Goal: Task Accomplishment & Management: Manage account settings

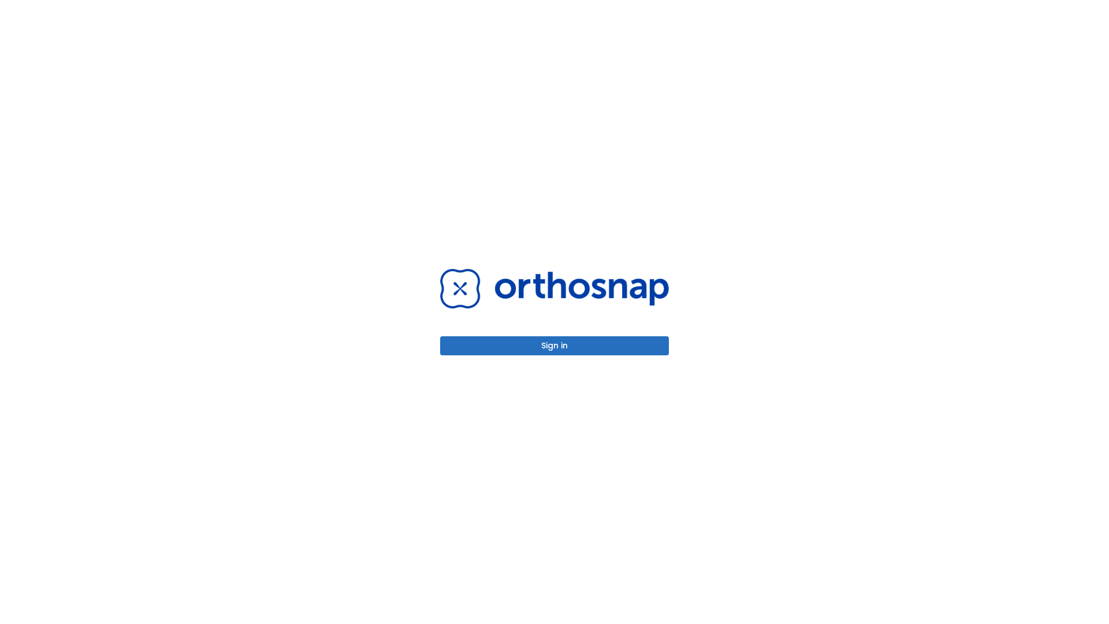
click at [554, 345] on button "Sign in" at bounding box center [554, 345] width 229 height 19
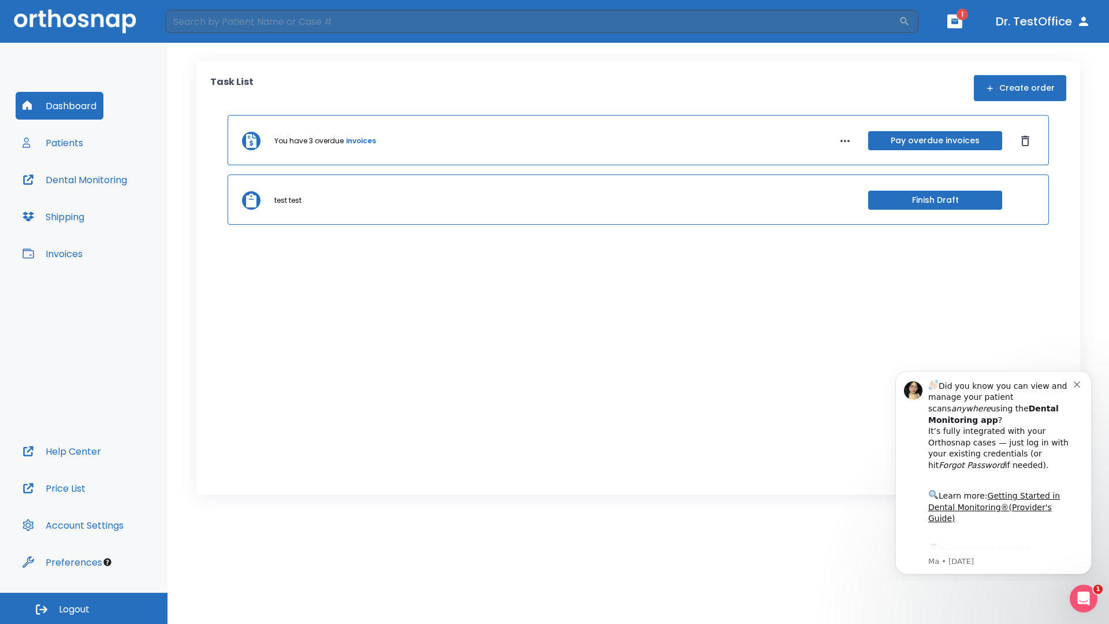
click at [84, 608] on span "Logout" at bounding box center [74, 609] width 31 height 13
